Goal: Navigation & Orientation: Find specific page/section

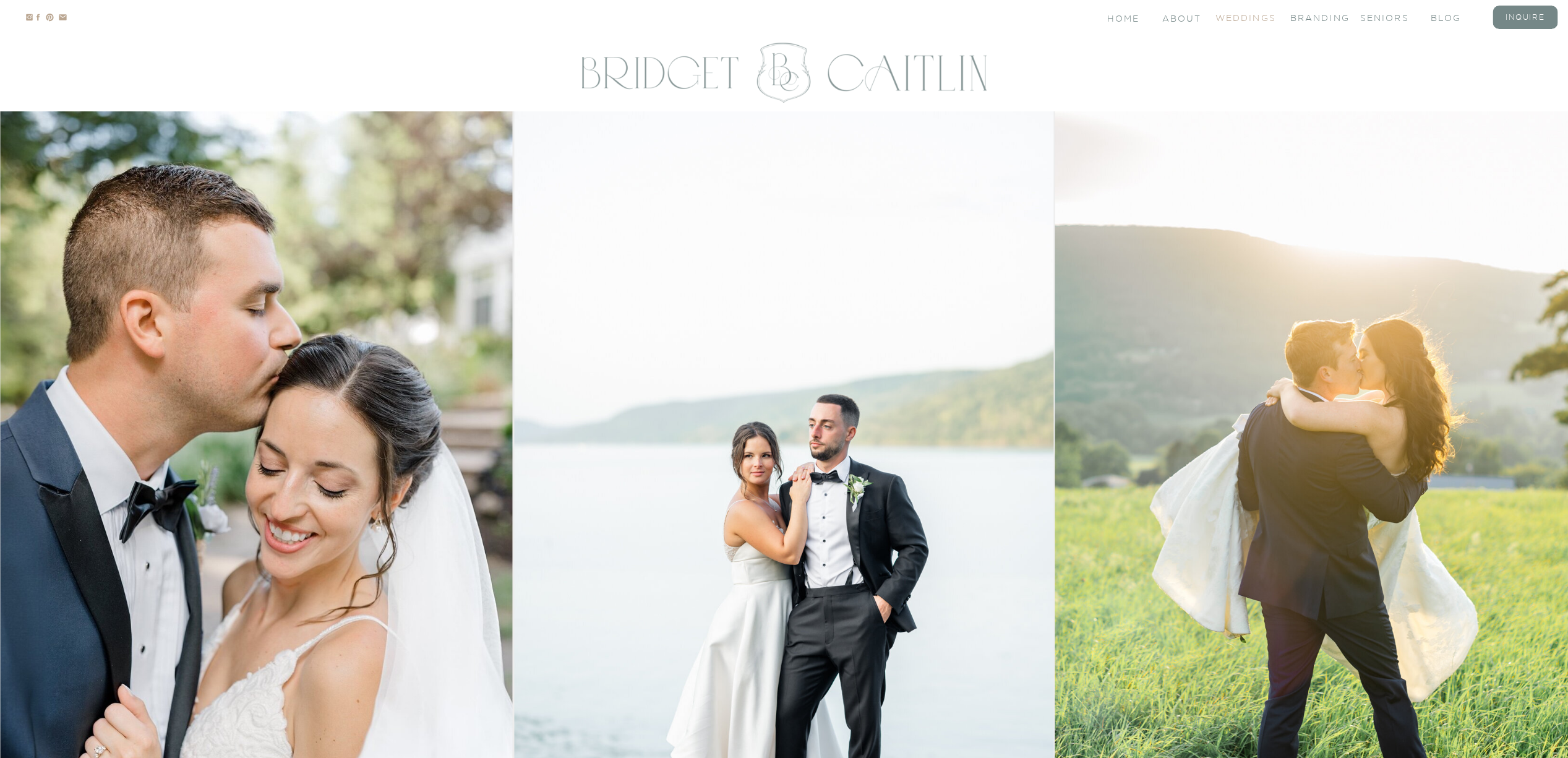
click at [1258, 20] on nav "Weddings" at bounding box center [1240, 16] width 49 height 11
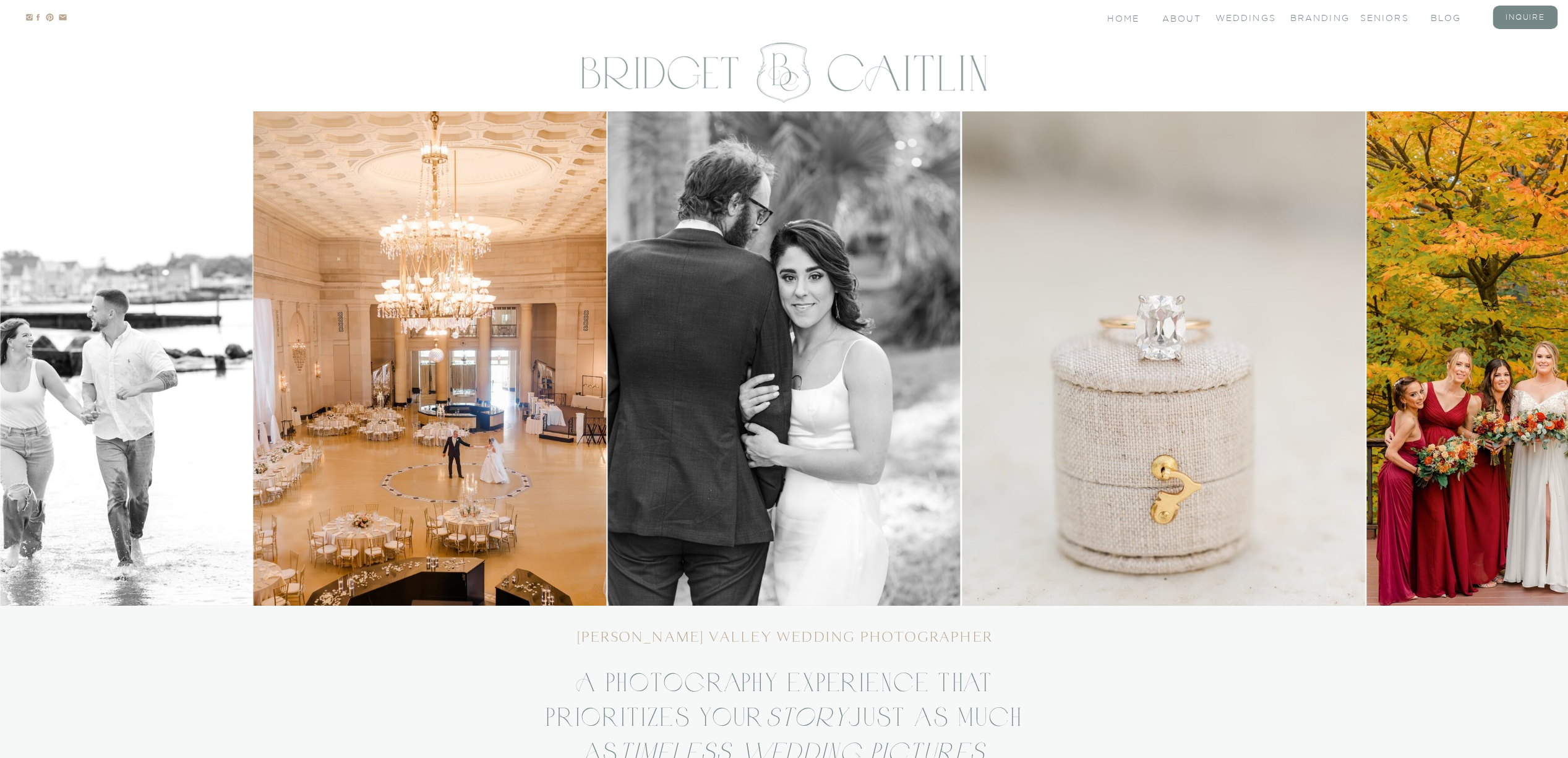
click at [1202, 11] on div at bounding box center [784, 17] width 1568 height 34
click at [1192, 11] on div at bounding box center [784, 17] width 1568 height 34
click at [1192, 16] on nav "About" at bounding box center [1181, 17] width 37 height 11
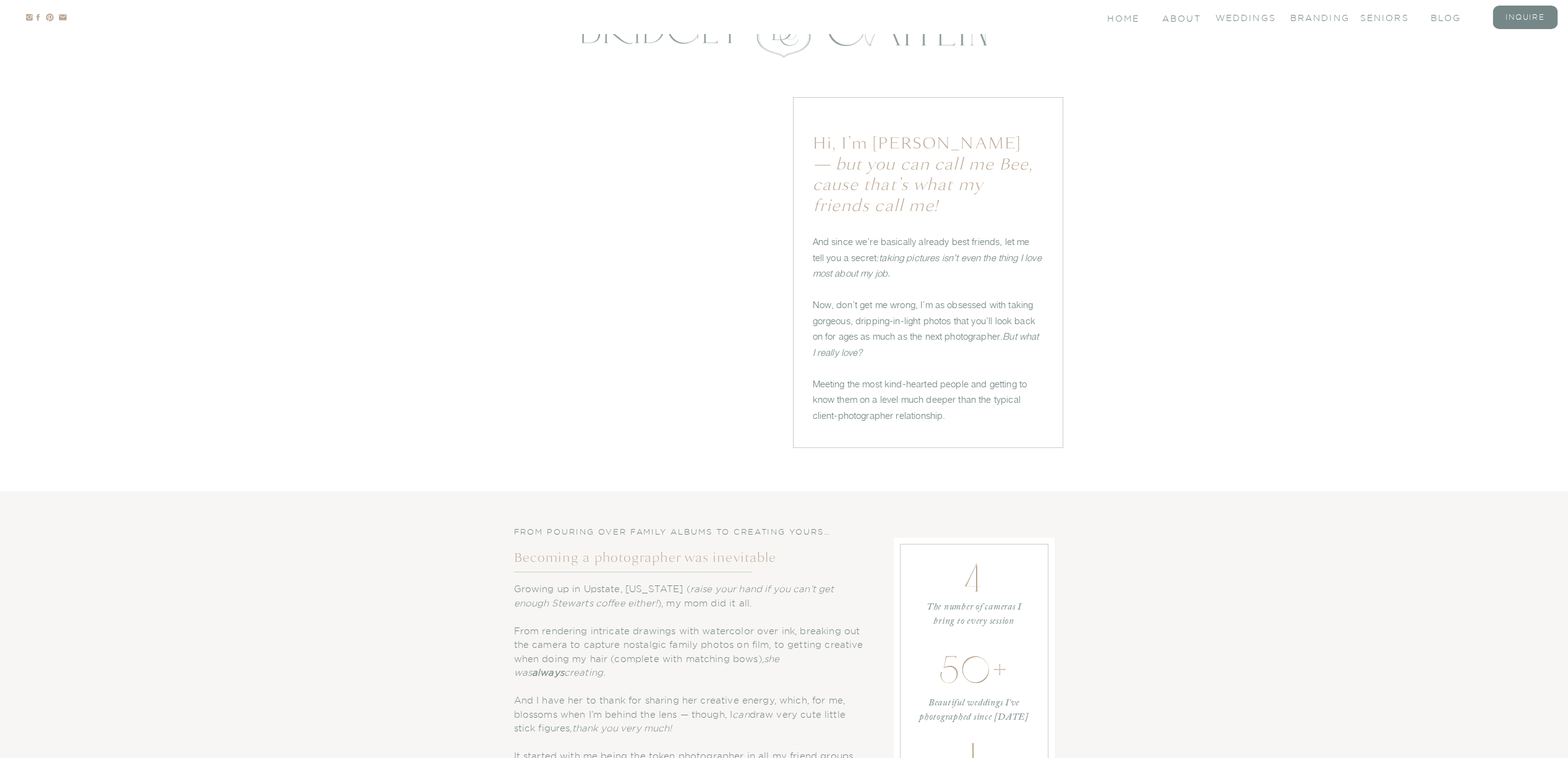
scroll to position [11, 0]
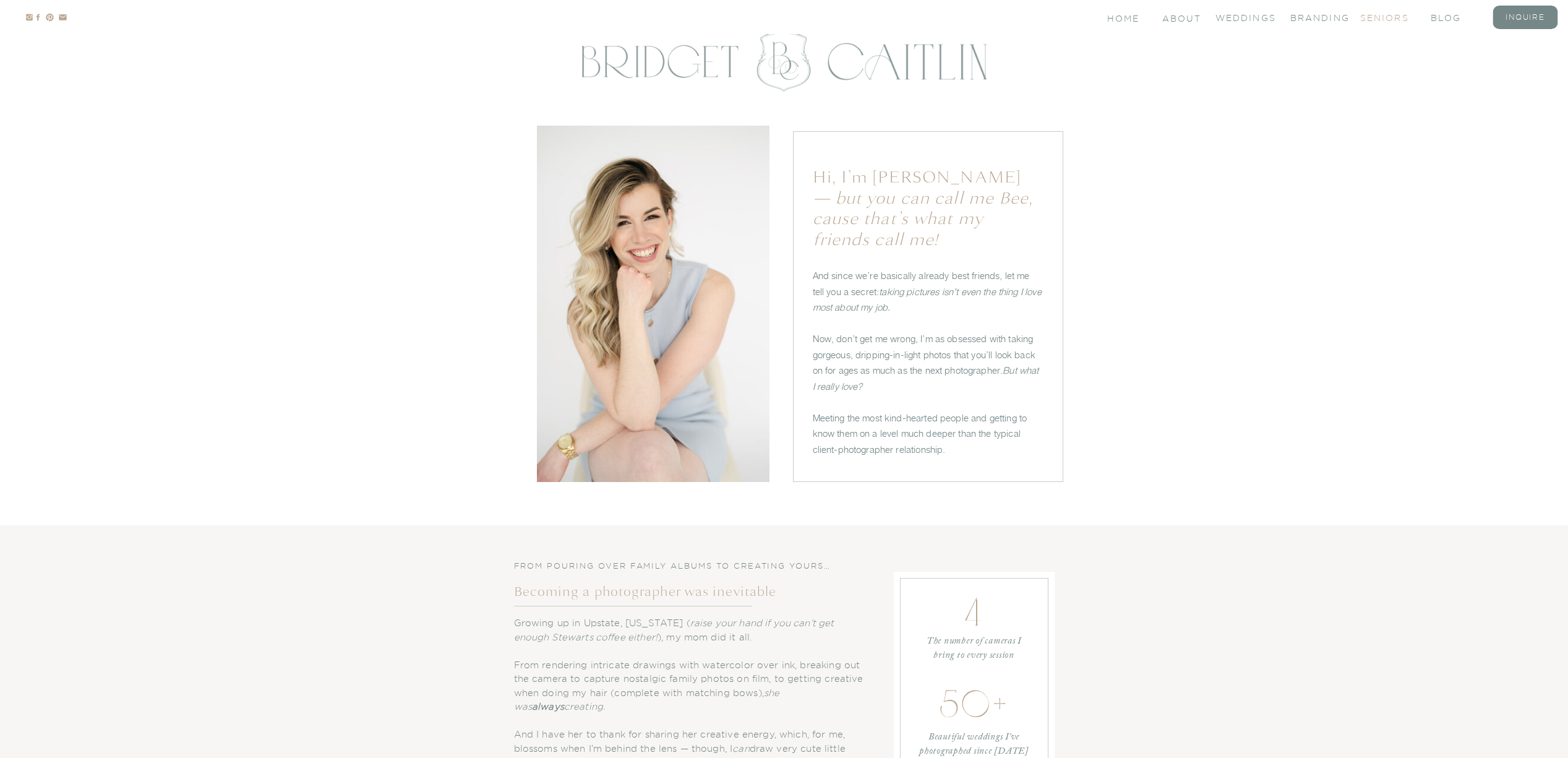
click at [1374, 21] on nav "seniors" at bounding box center [1384, 16] width 49 height 11
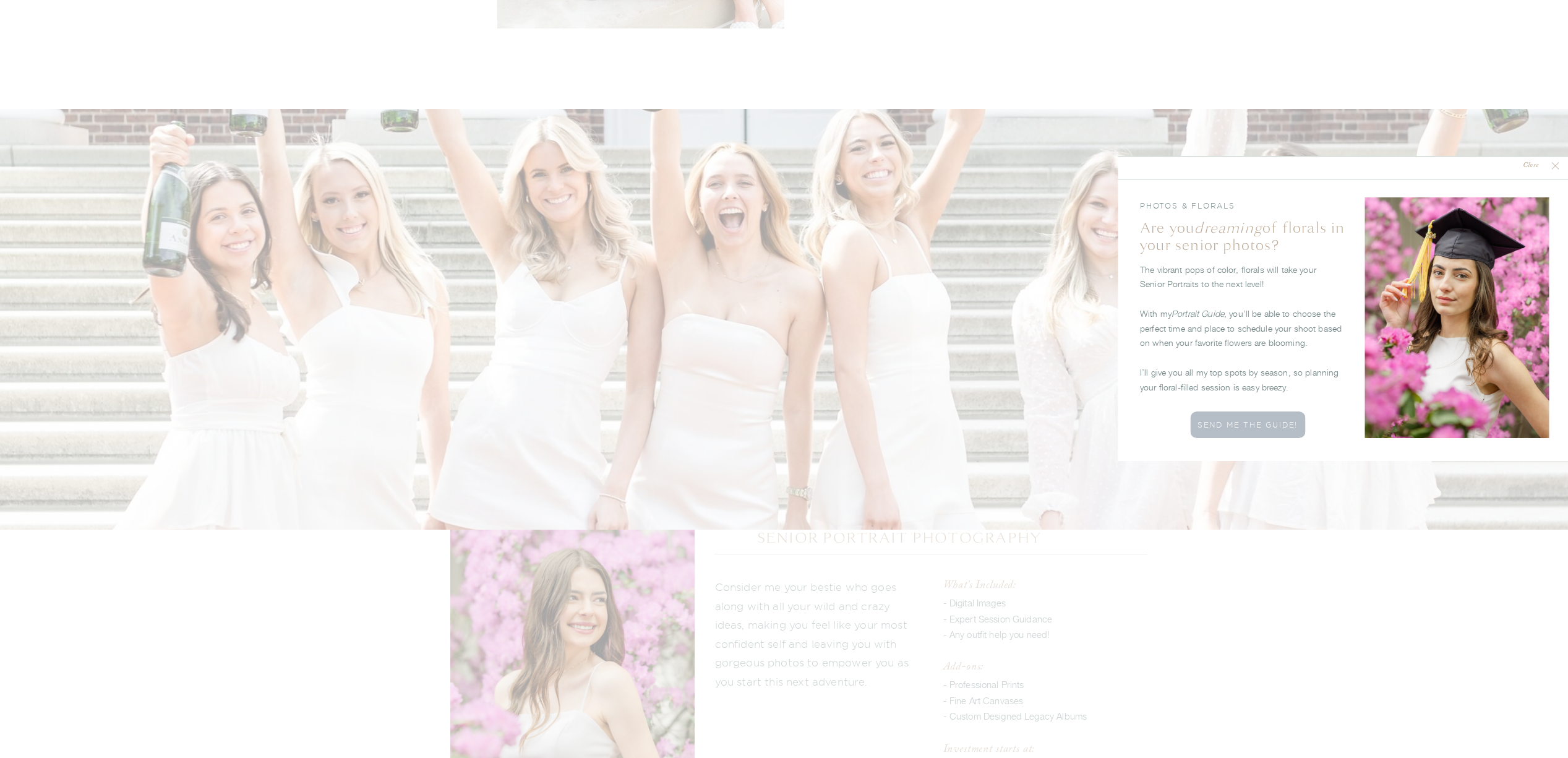
scroll to position [1625, 0]
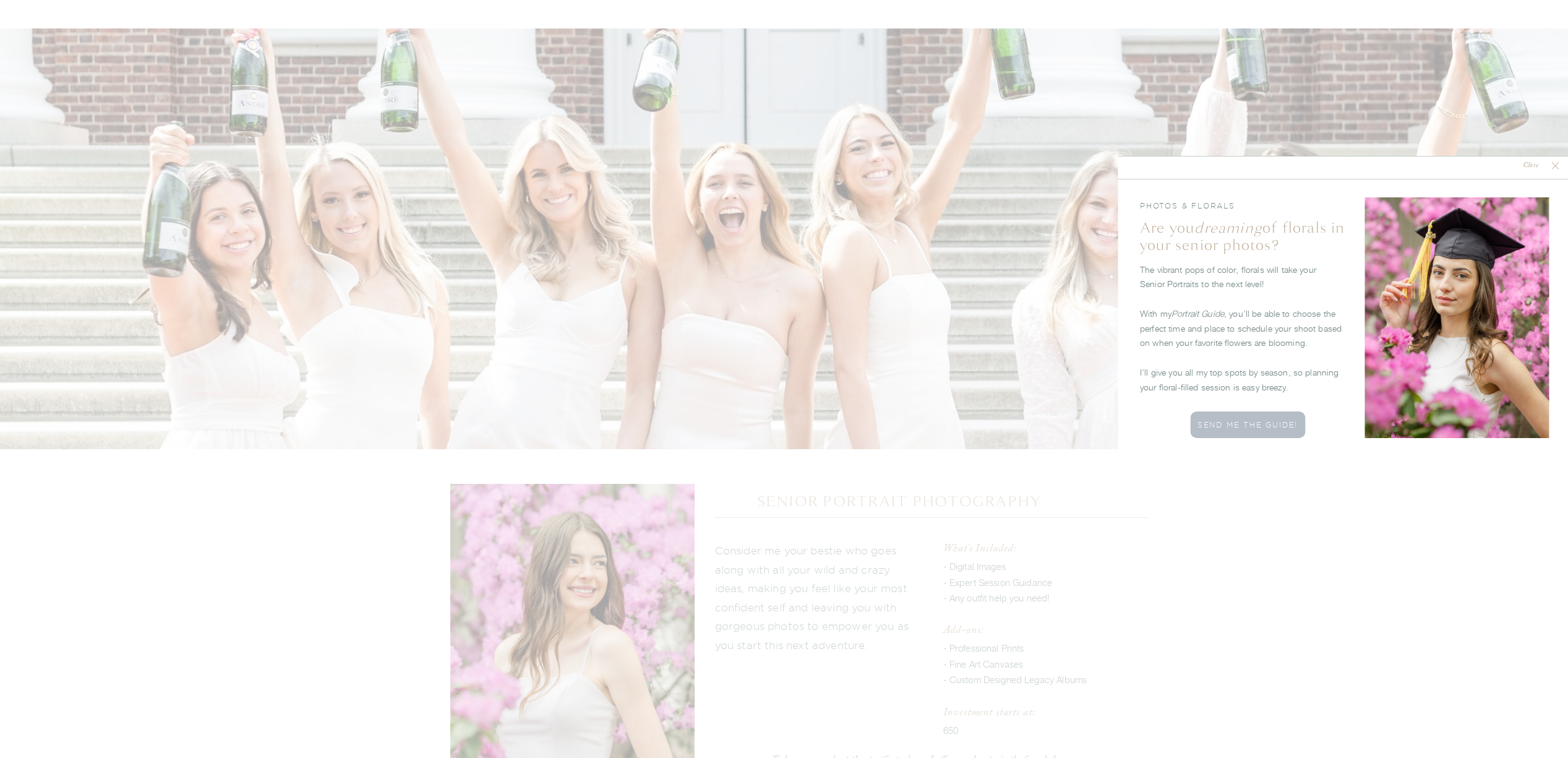
click at [1552, 168] on polygon at bounding box center [1554, 166] width 7 height 7
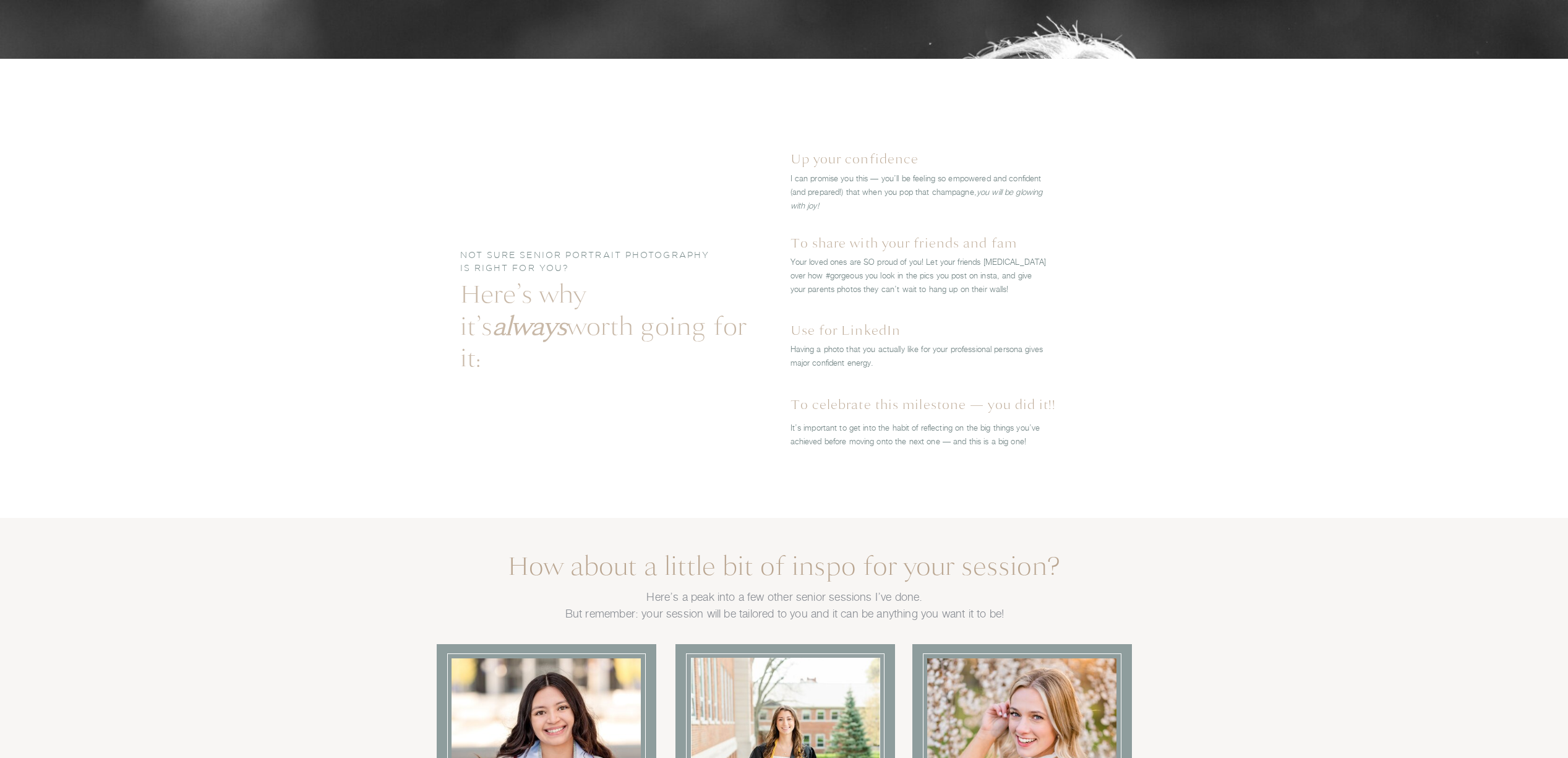
scroll to position [3226, 0]
